Goal: Check status: Check status

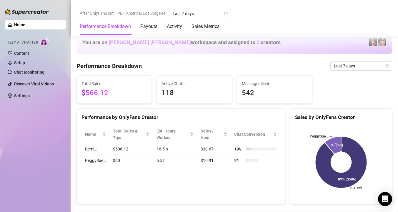
scroll to position [306, 0]
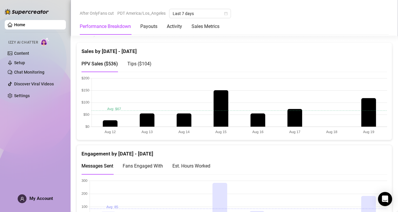
scroll to position [280, 0]
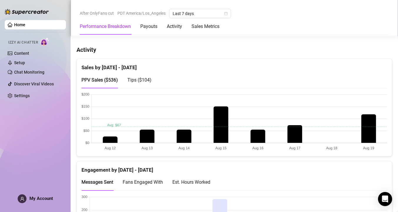
click at [143, 81] on span "Tips ( $104 )" at bounding box center [140, 80] width 24 height 6
click at [97, 77] on span "PPV Sales ( $536 )" at bounding box center [100, 80] width 37 height 6
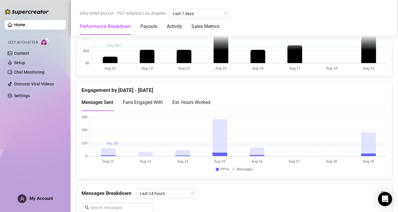
scroll to position [361, 0]
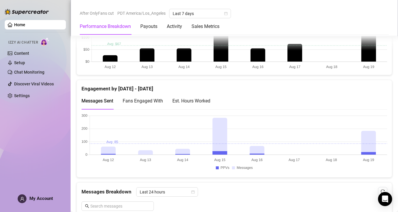
click at [202, 99] on div "Est. Hours Worked" at bounding box center [192, 100] width 38 height 7
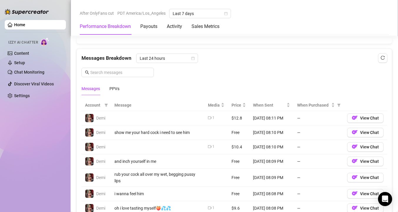
scroll to position [506, 0]
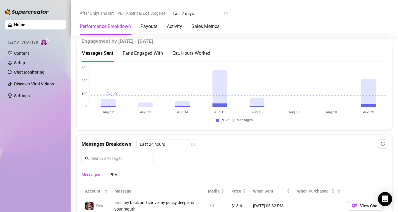
scroll to position [272, 0]
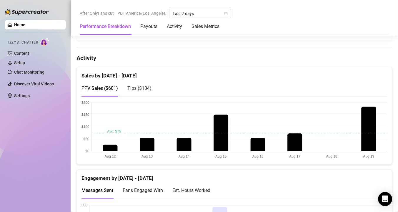
click at [141, 89] on span "Tips ( $104 )" at bounding box center [140, 88] width 24 height 6
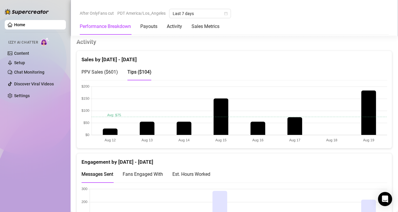
scroll to position [289, 0]
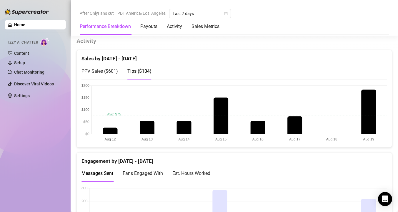
click at [110, 72] on span "PPV Sales ( $601 )" at bounding box center [100, 71] width 37 height 6
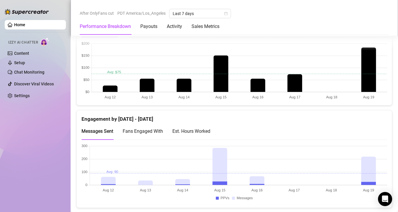
scroll to position [348, 0]
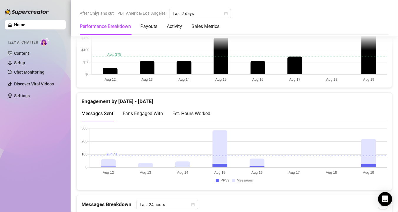
click at [196, 111] on div "Est. Hours Worked" at bounding box center [192, 113] width 38 height 7
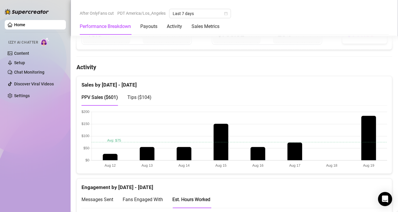
scroll to position [167, 0]
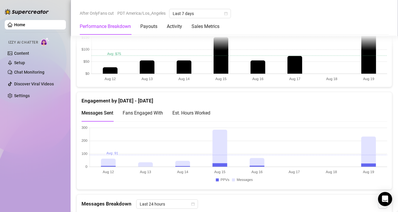
scroll to position [351, 0]
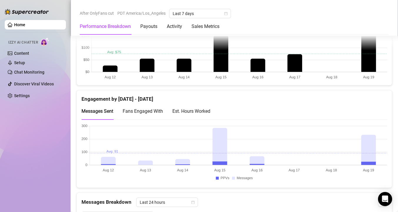
click at [205, 111] on div "Est. Hours Worked" at bounding box center [192, 110] width 38 height 7
